Goal: Information Seeking & Learning: Check status

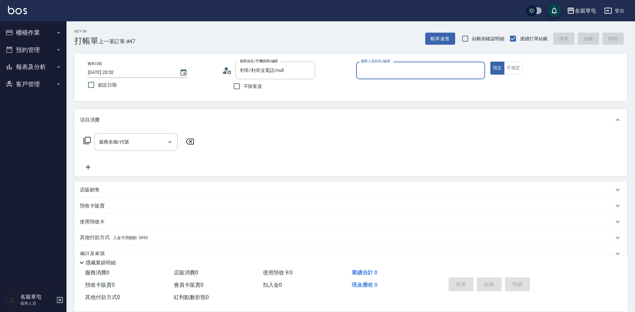
scroll to position [14, 0]
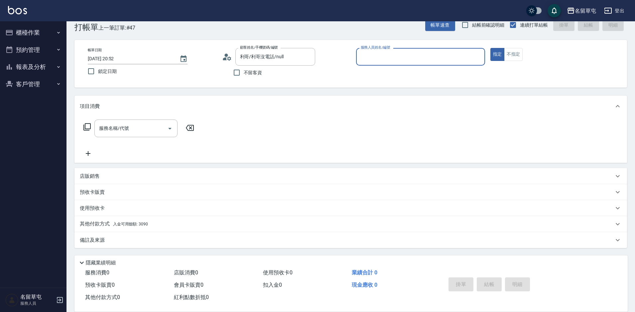
click at [25, 66] on button "報表及分析" at bounding box center [33, 66] width 61 height 17
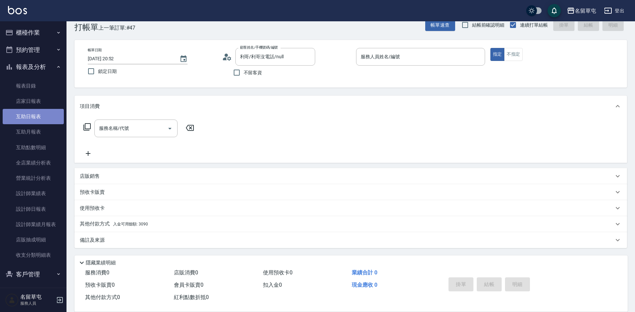
click at [40, 113] on link "互助日報表" at bounding box center [33, 116] width 61 height 15
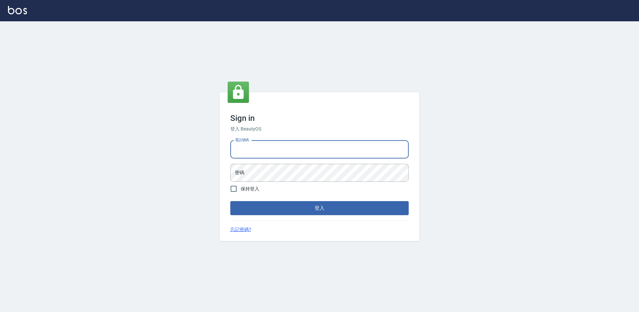
click at [300, 144] on input "電話號碼" at bounding box center [319, 149] width 178 height 18
type input "2306457"
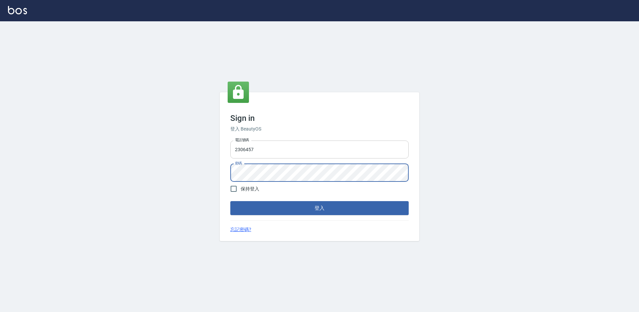
click at [230, 201] on button "登入" at bounding box center [319, 208] width 178 height 14
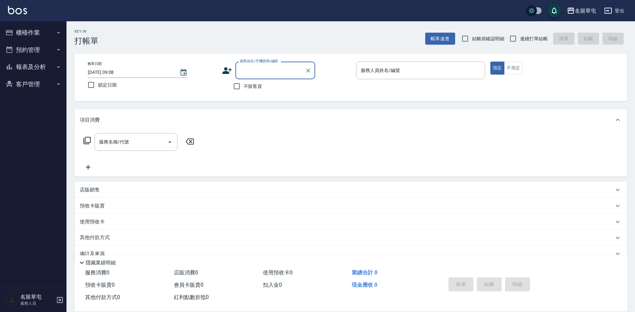
click at [49, 68] on button "報表及分析" at bounding box center [33, 66] width 61 height 17
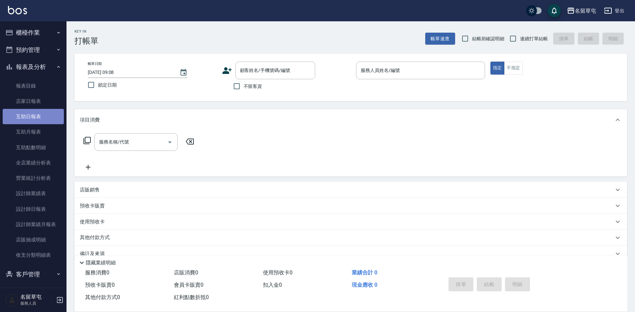
click at [41, 117] on link "互助日報表" at bounding box center [33, 116] width 61 height 15
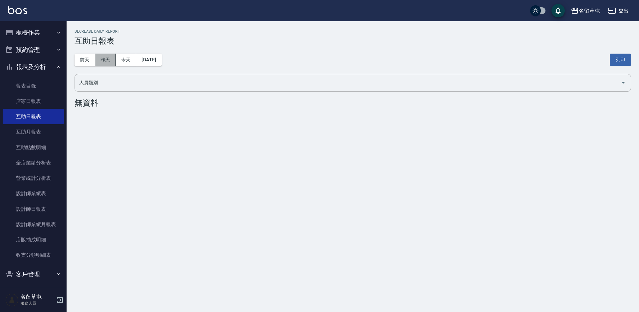
click at [102, 62] on button "昨天" at bounding box center [105, 60] width 21 height 12
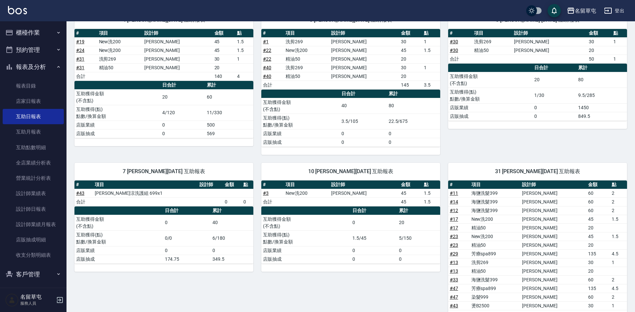
scroll to position [33, 0]
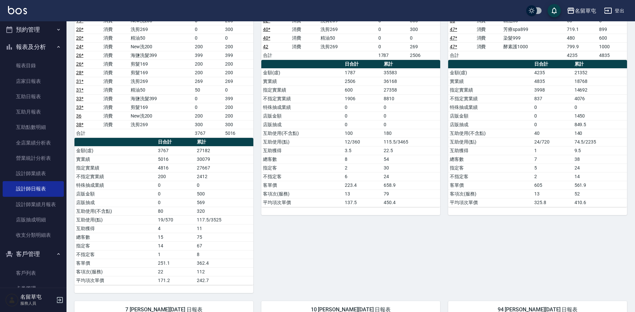
scroll to position [40, 0]
